Goal: Information Seeking & Learning: Understand process/instructions

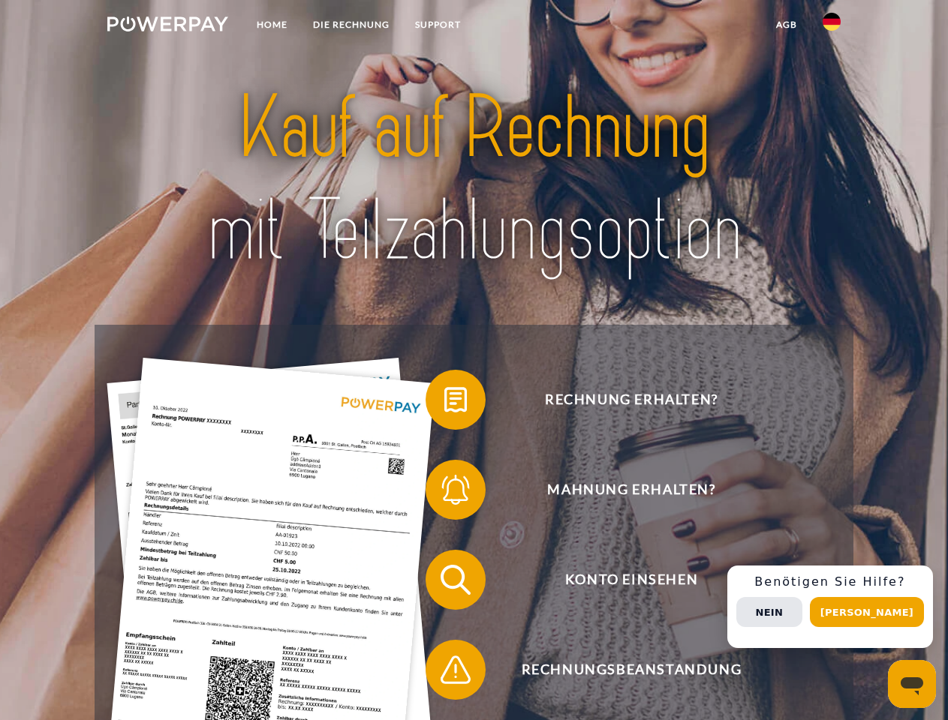
click at [167, 26] on img at bounding box center [167, 24] width 121 height 15
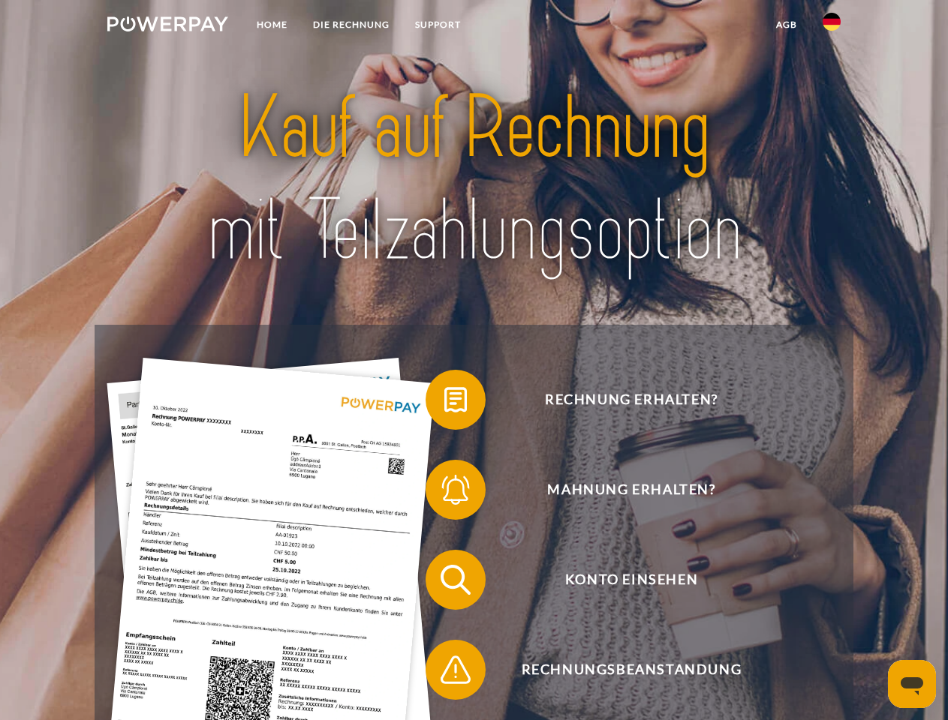
click at [831, 26] on img at bounding box center [831, 22] width 18 height 18
click at [786, 25] on link "agb" at bounding box center [786, 24] width 47 height 27
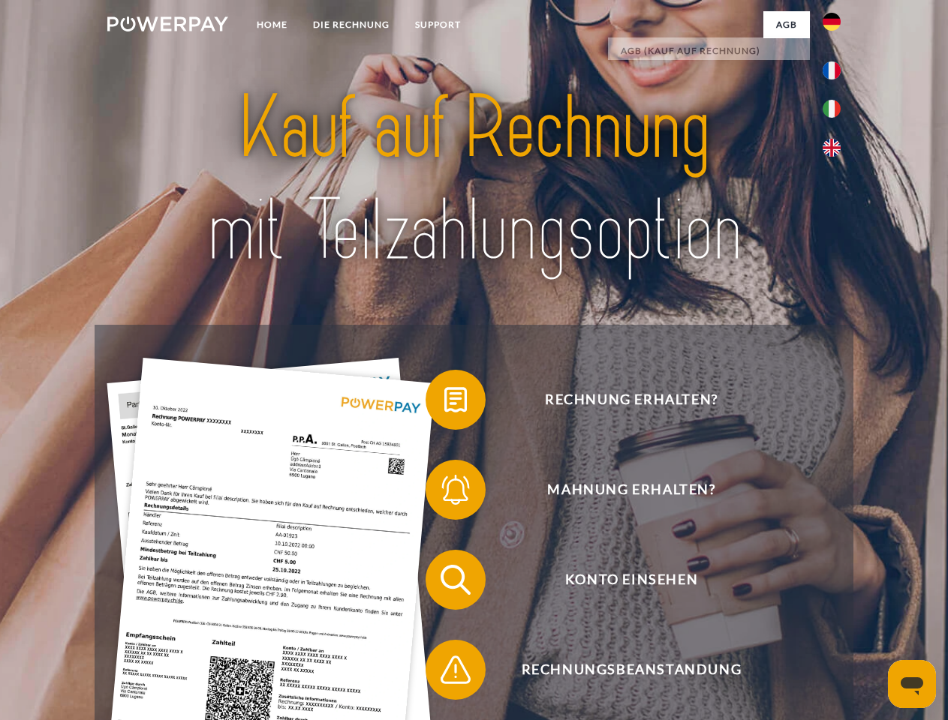
click at [444, 403] on span at bounding box center [432, 399] width 75 height 75
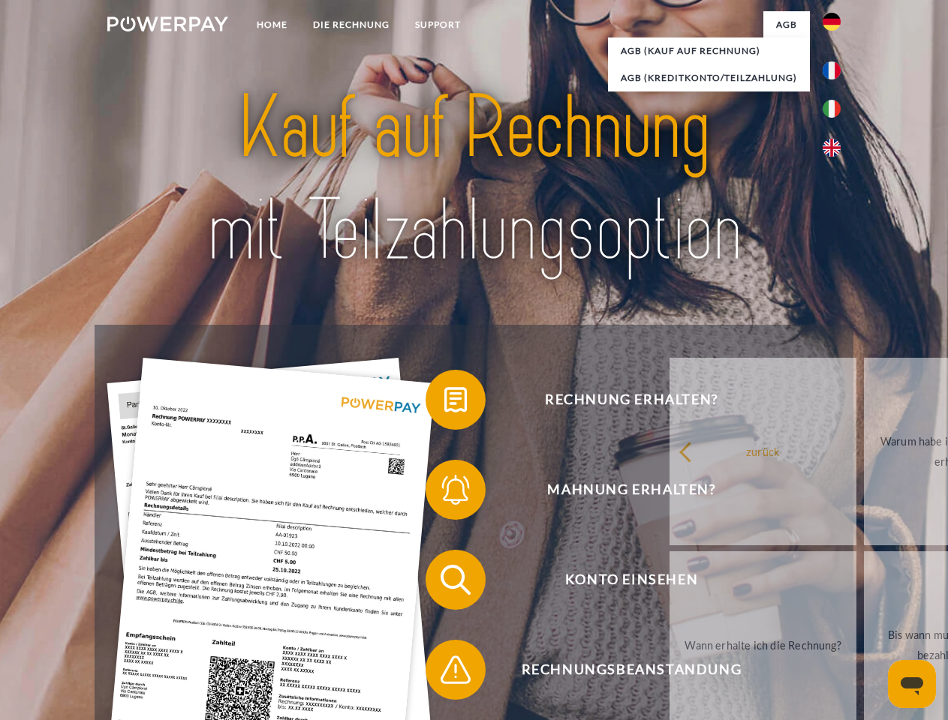
click at [444, 493] on span at bounding box center [432, 489] width 75 height 75
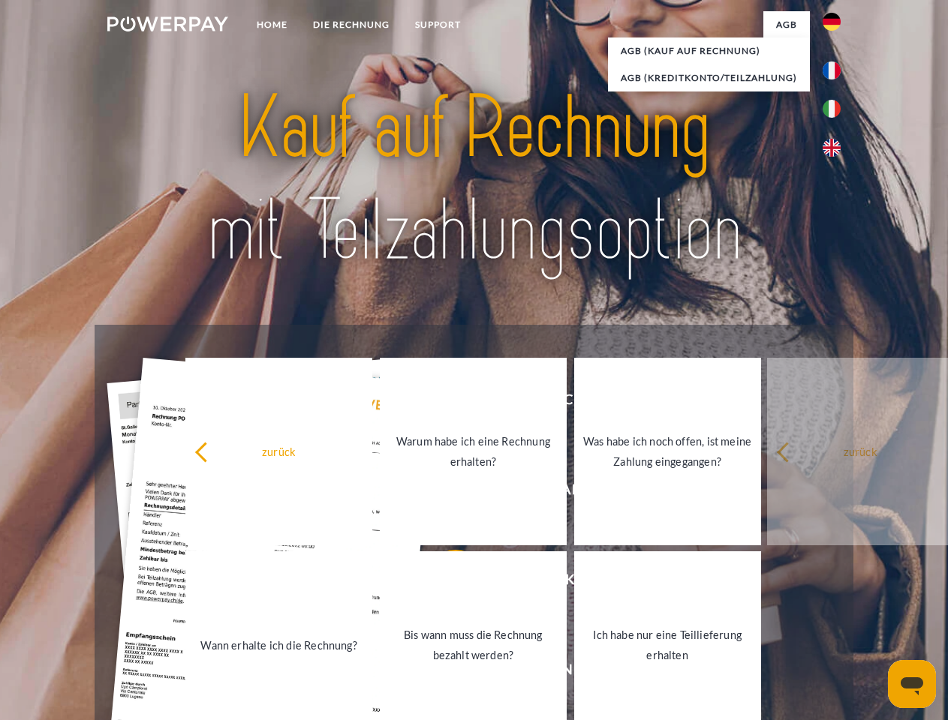
click at [444, 583] on link "Bis wann muss die Rechnung bezahlt werden?" at bounding box center [473, 645] width 187 height 188
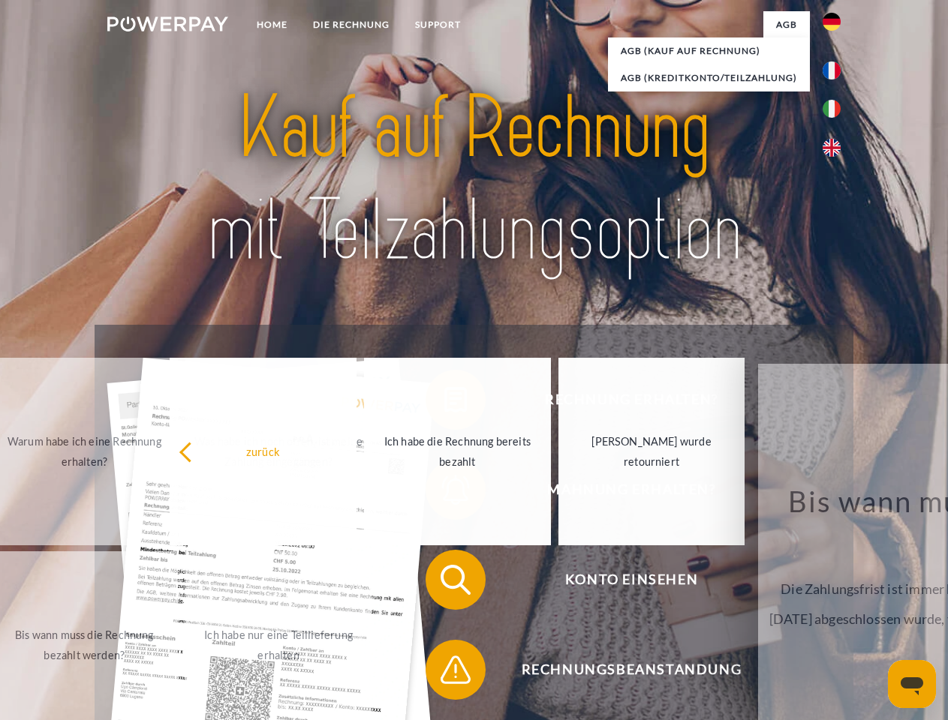
click at [444, 673] on span at bounding box center [432, 670] width 75 height 75
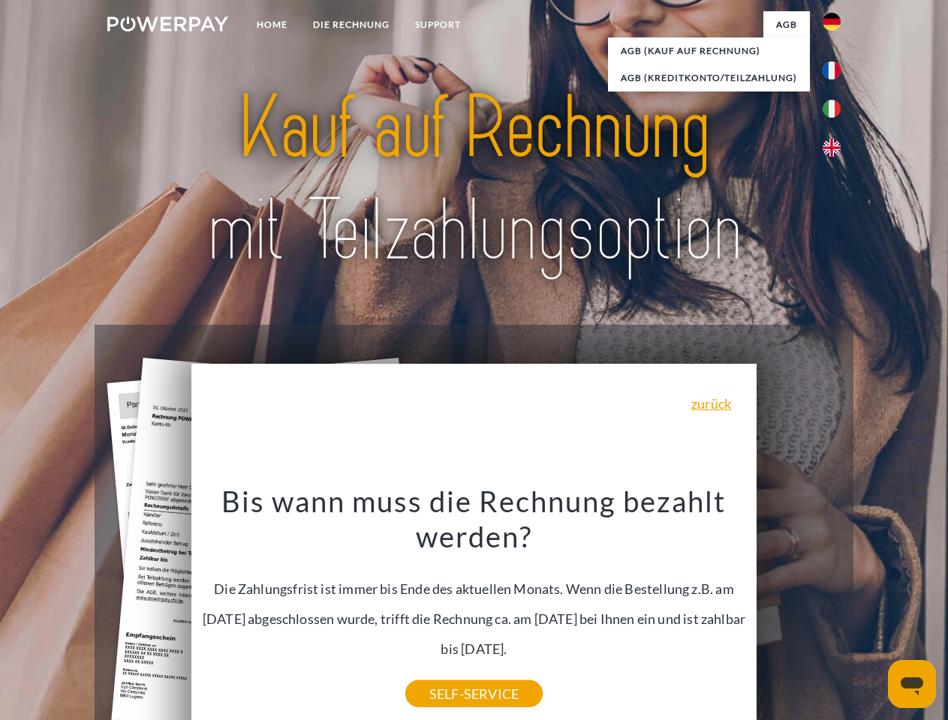
click at [835, 607] on div "Rechnung erhalten? Mahnung erhalten? Konto einsehen" at bounding box center [474, 625] width 758 height 600
click at [798, 610] on span "Konto einsehen" at bounding box center [631, 580] width 368 height 60
click at [872, 612] on header "Home DIE RECHNUNG SUPPORT" at bounding box center [474, 518] width 948 height 1036
